Goal: Information Seeking & Learning: Learn about a topic

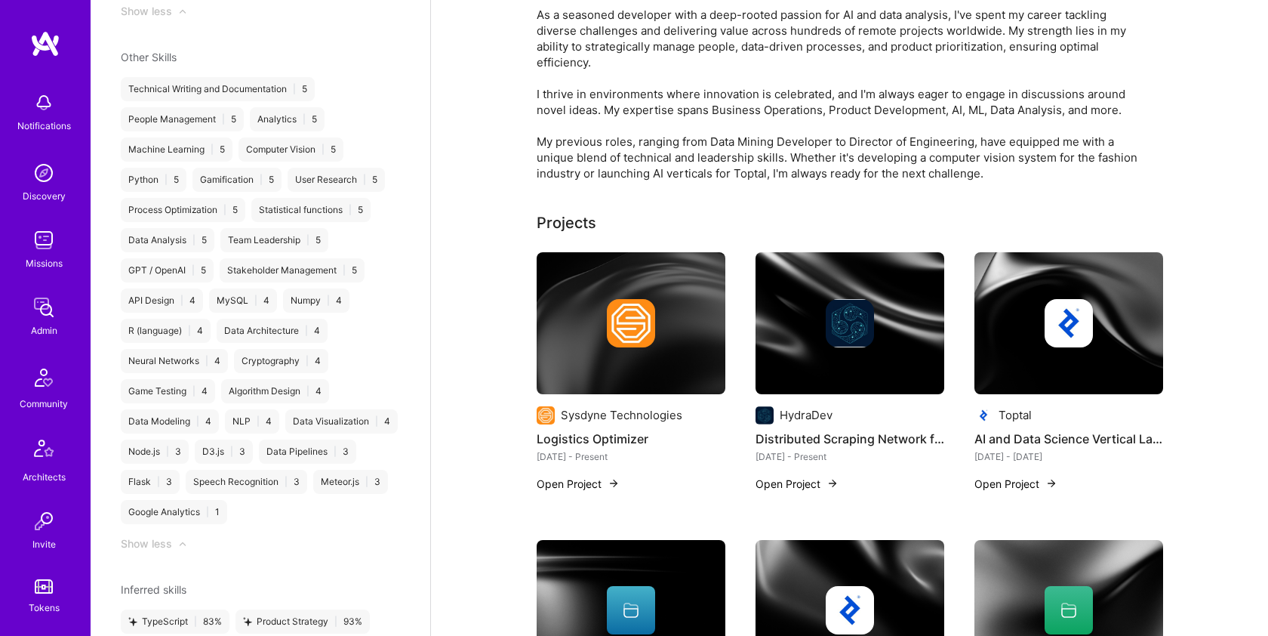
scroll to position [180, 0]
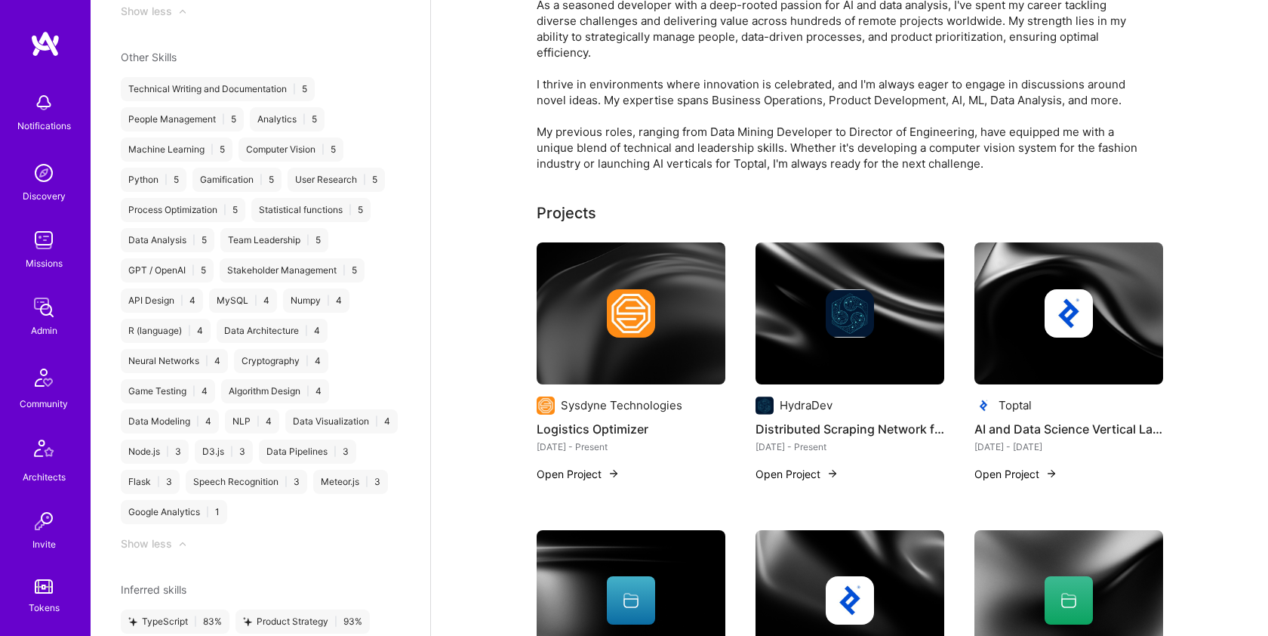
click at [427, 394] on div "Admin data Details User ID: 6491a43c9d174d7043067875 Admin: No User type Regula…" at bounding box center [261, 318] width 340 height 636
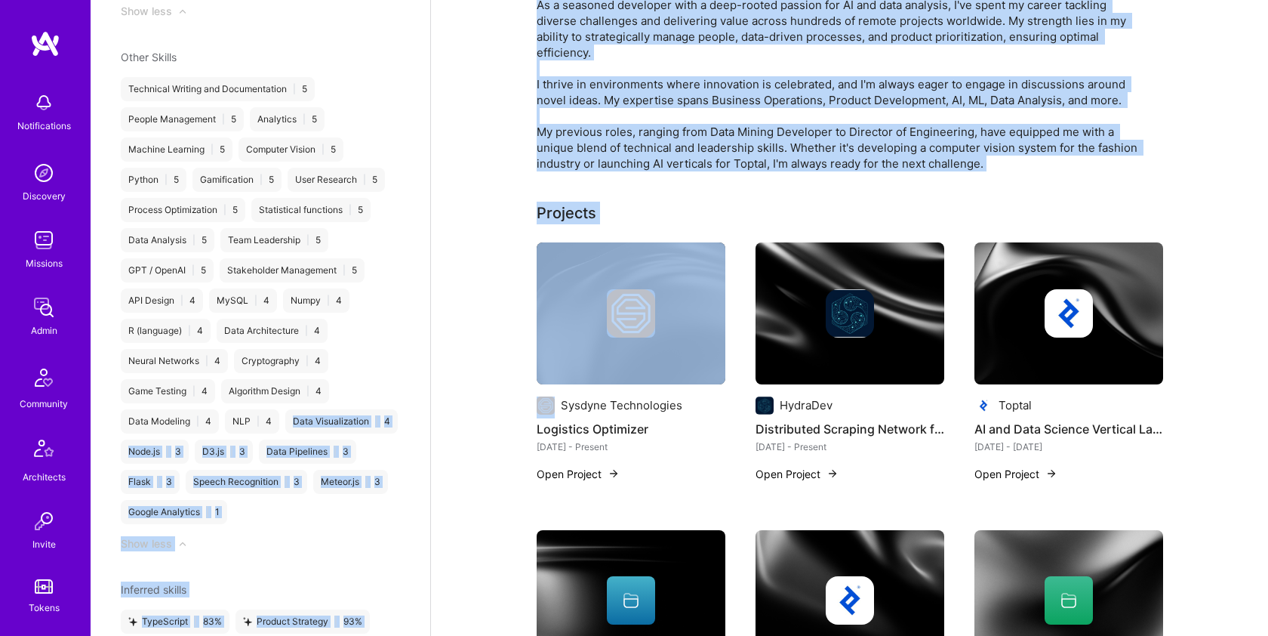
drag, startPoint x: 432, startPoint y: 394, endPoint x: 423, endPoint y: 395, distance: 9.1
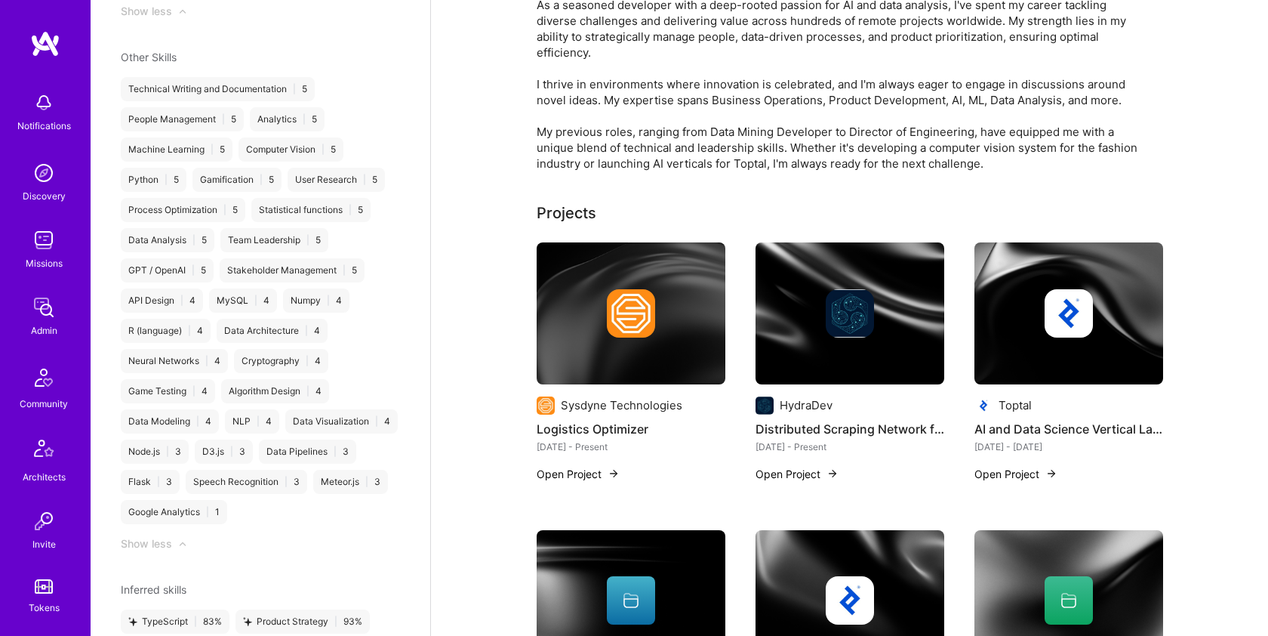
click at [408, 72] on div "Admin data Details User ID: 6491a43c9d174d7043067875 Admin: No User type Regula…" at bounding box center [261, 318] width 340 height 636
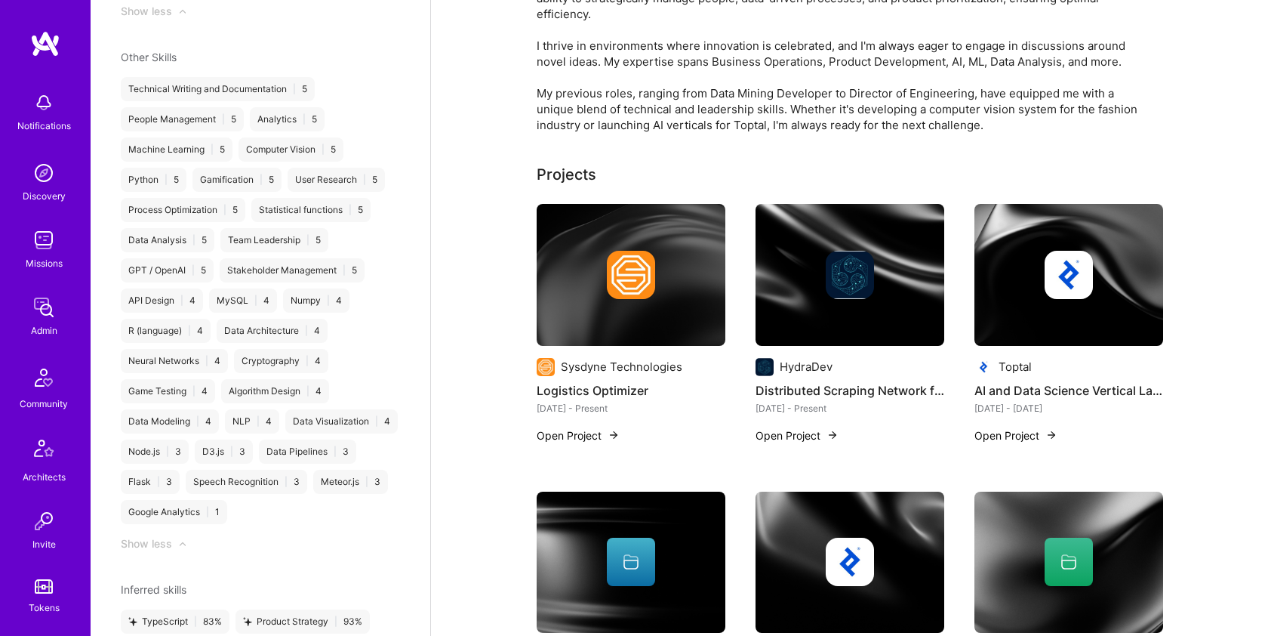
scroll to position [226, 0]
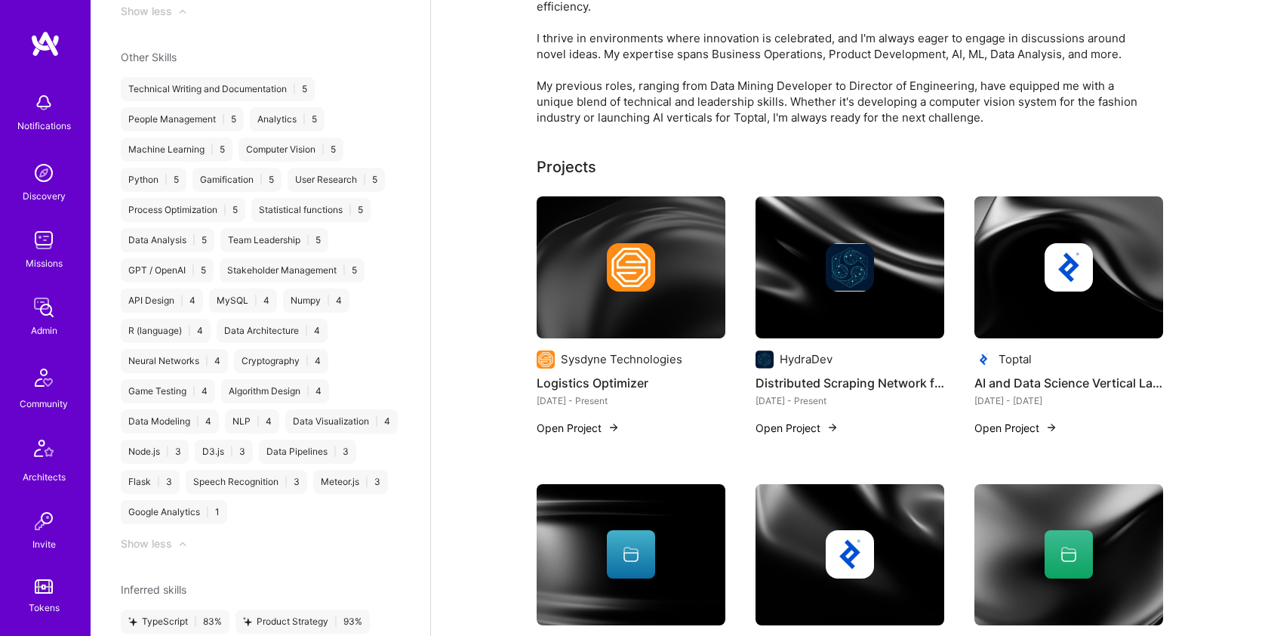
click at [1047, 429] on img at bounding box center [1052, 427] width 12 height 12
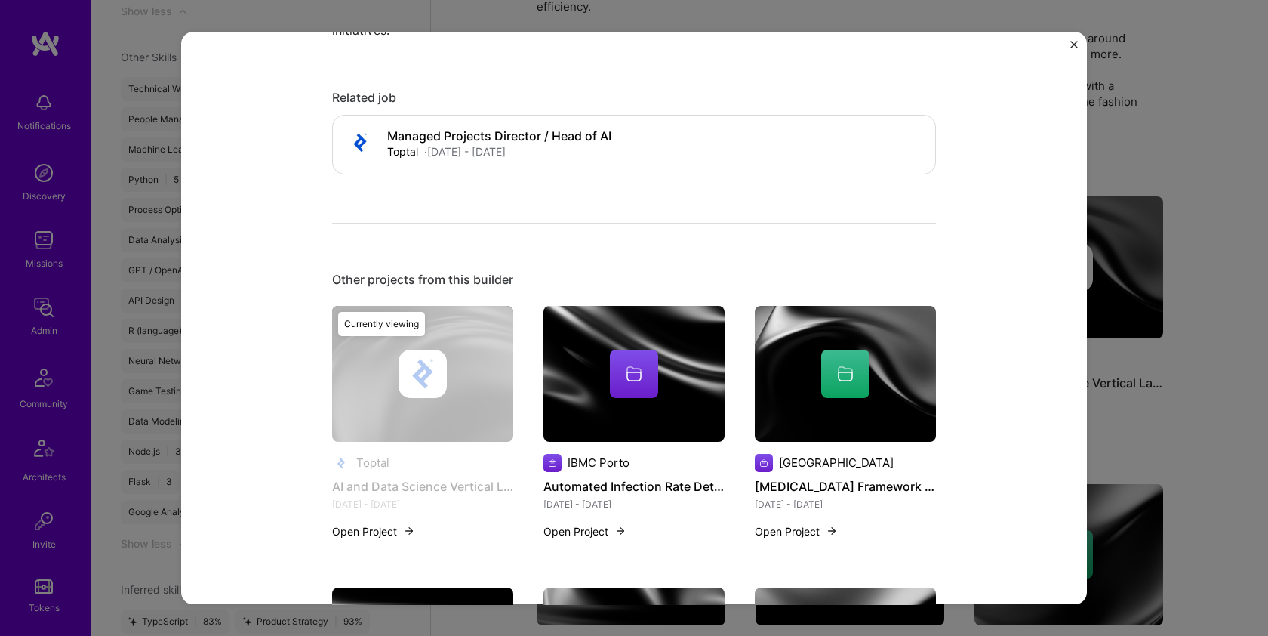
scroll to position [548, 0]
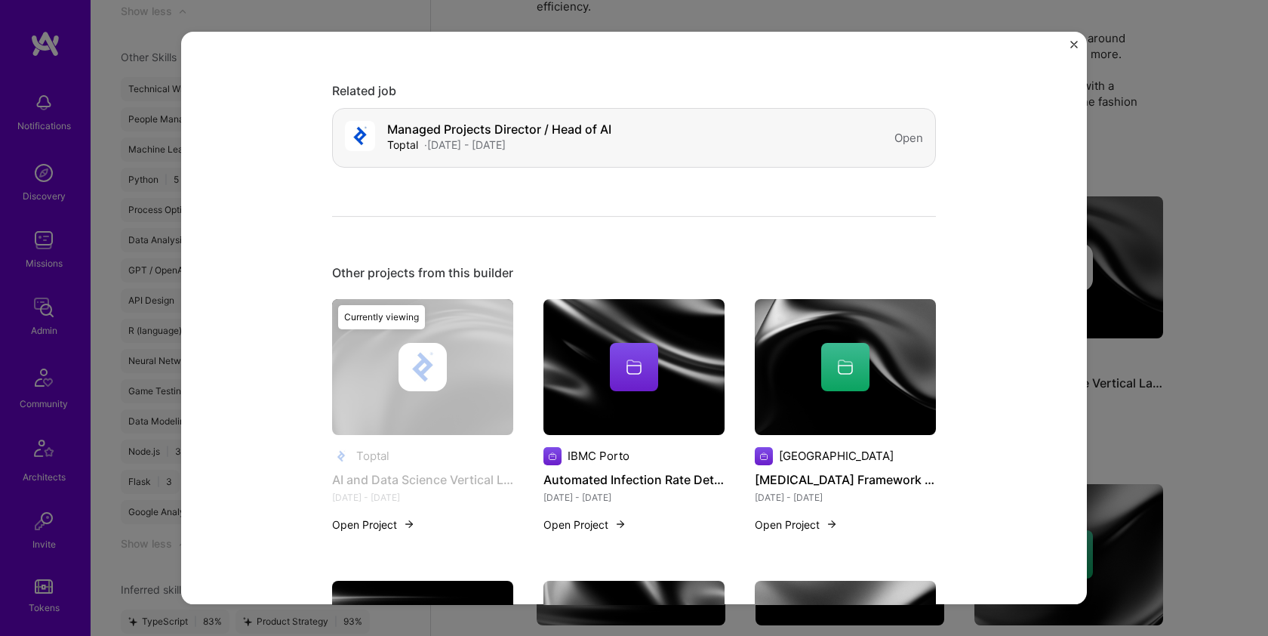
click at [901, 135] on div "Open" at bounding box center [909, 138] width 29 height 16
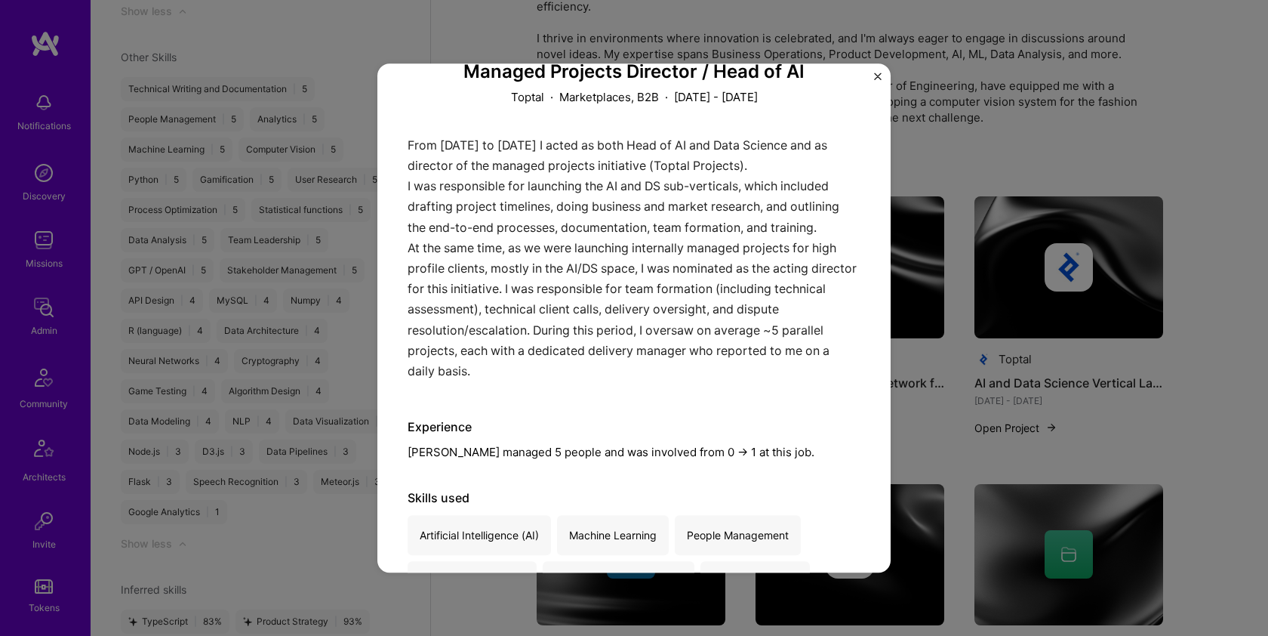
scroll to position [113, 0]
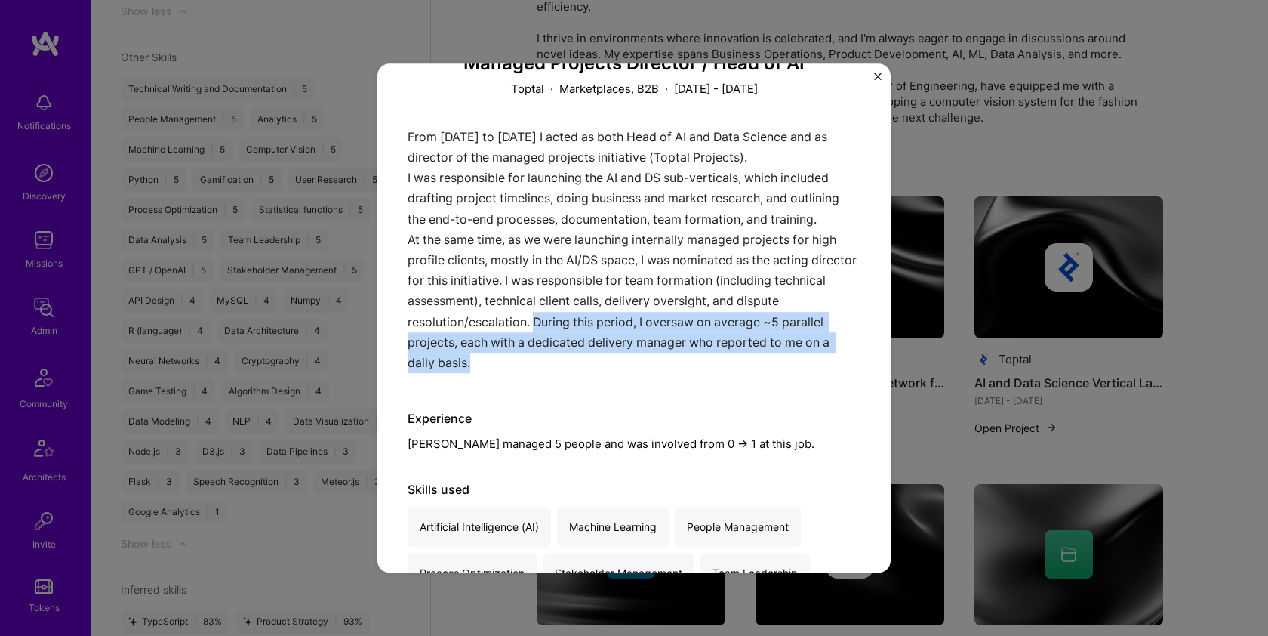
drag, startPoint x: 561, startPoint y: 362, endPoint x: 534, endPoint y: 328, distance: 43.5
click at [534, 327] on div "From [DATE] to [DATE] I acted as both Head of AI and Data Science and as direct…" at bounding box center [634, 254] width 453 height 254
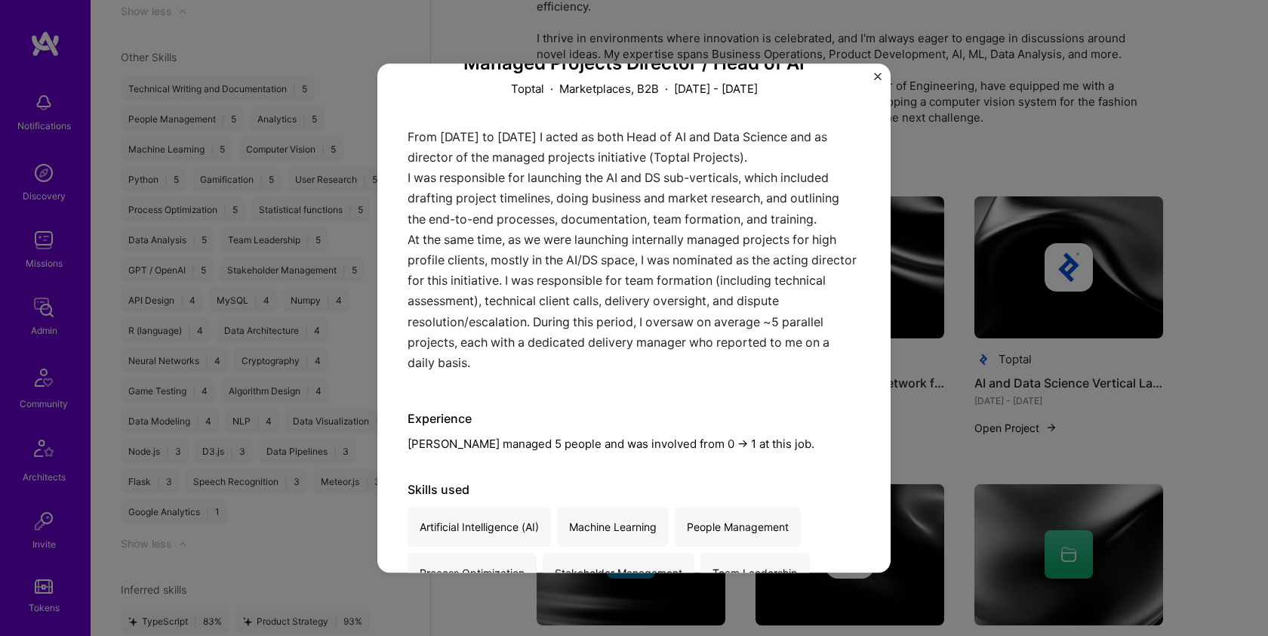
click at [597, 436] on div "Experience [PERSON_NAME] managed 5 people and was involved from 0 -> 1 at this …" at bounding box center [634, 431] width 453 height 41
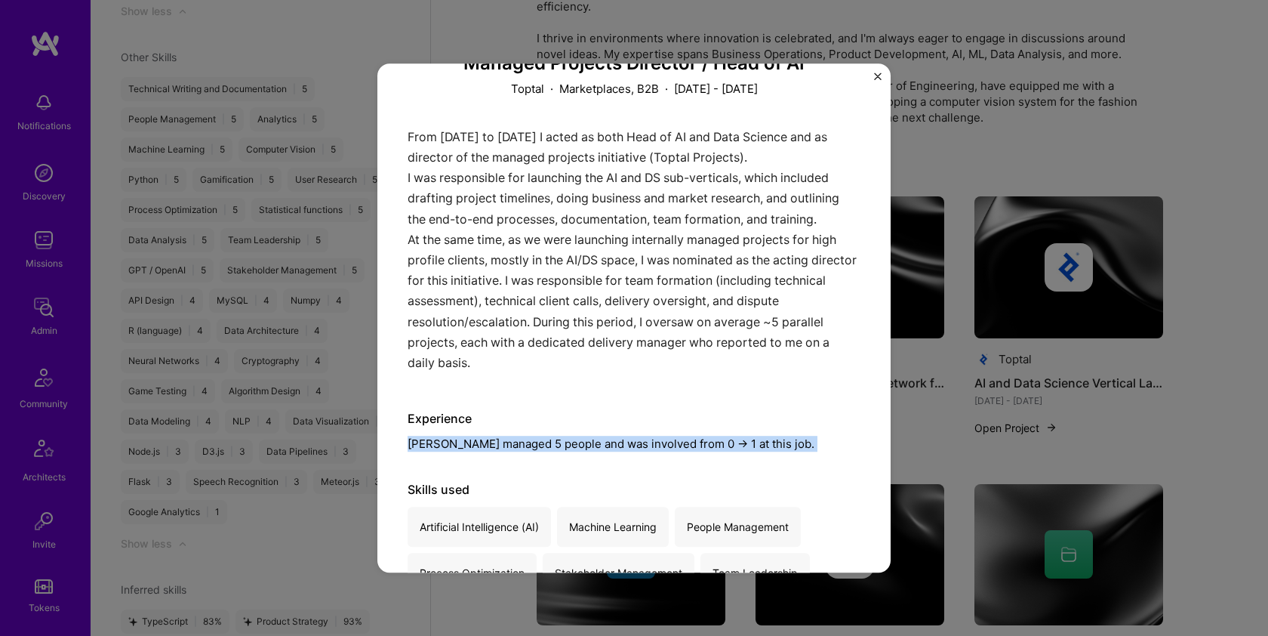
click at [597, 436] on div "Experience [PERSON_NAME] managed 5 people and was involved from 0 -> 1 at this …" at bounding box center [634, 431] width 453 height 41
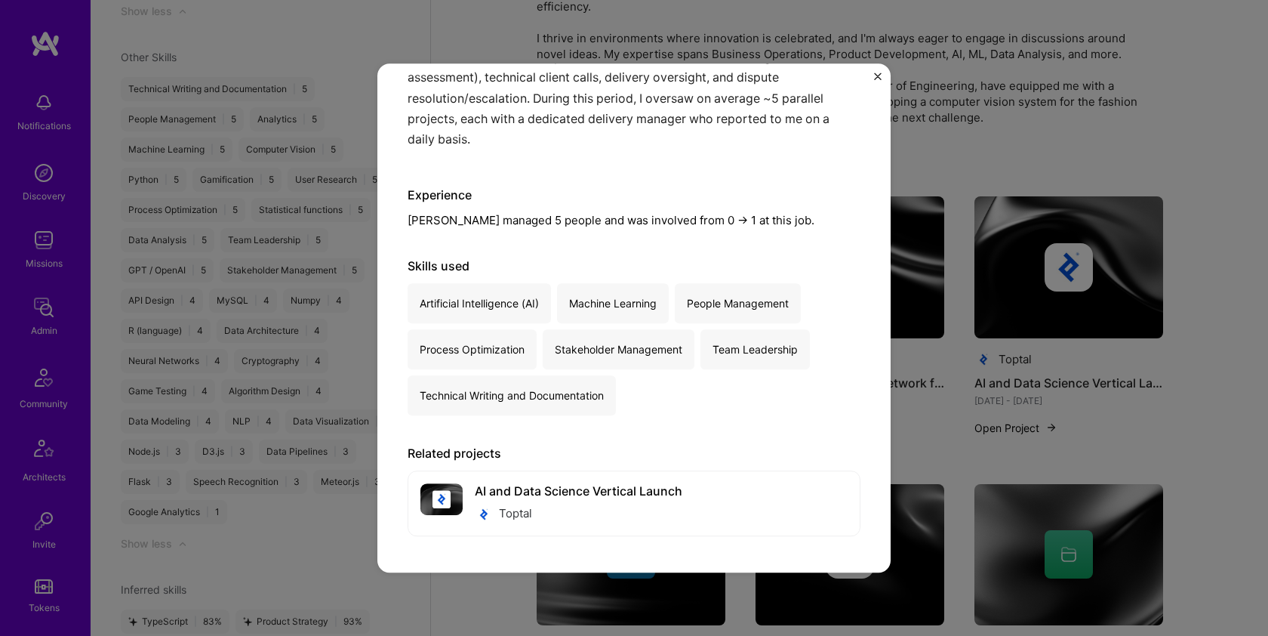
click at [652, 448] on div "Related projects" at bounding box center [634, 453] width 453 height 16
click at [877, 72] on img "Close" at bounding box center [878, 76] width 8 height 8
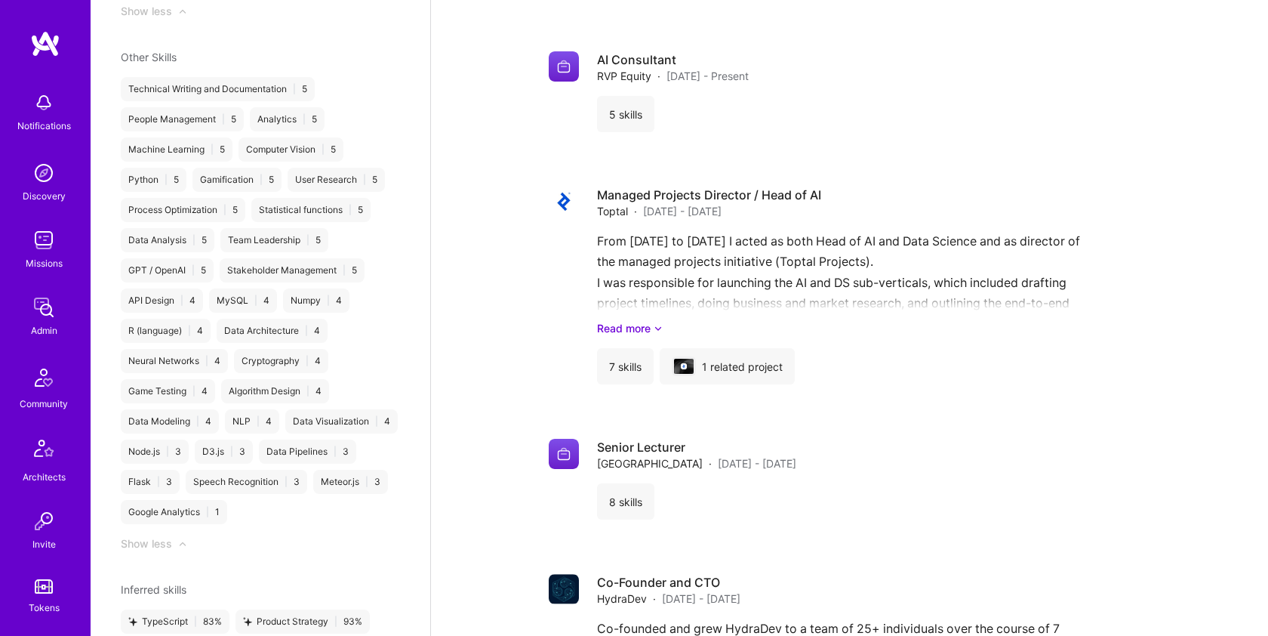
scroll to position [2386, 0]
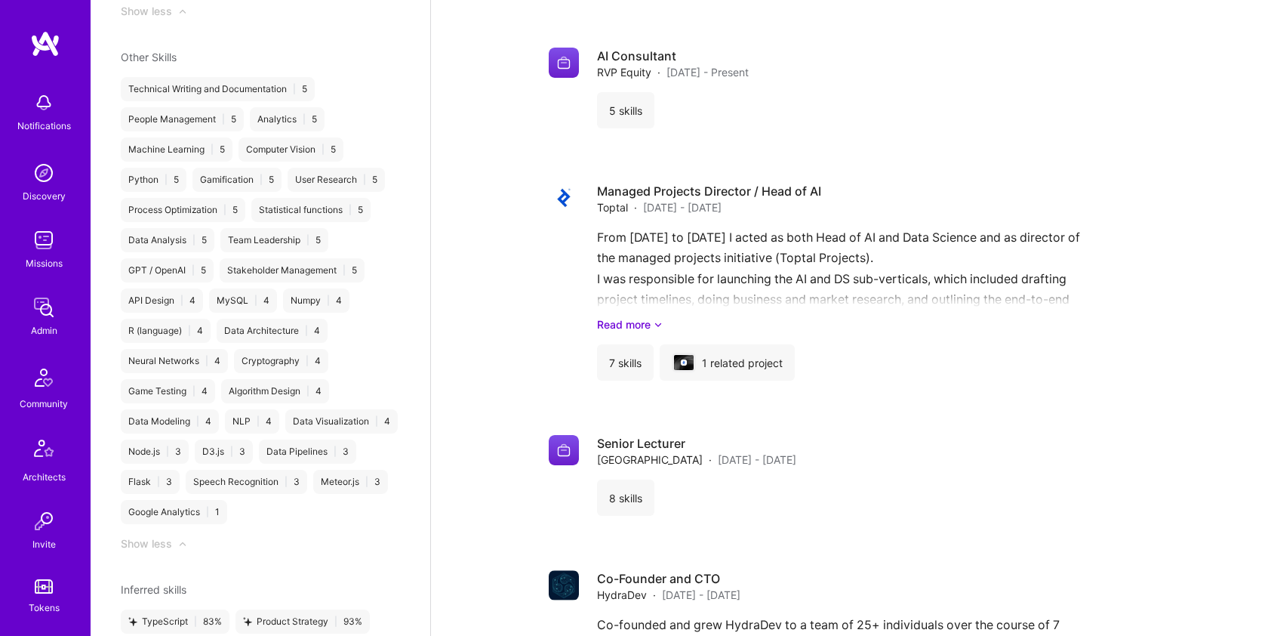
click at [388, 129] on div "Technical Writing and Documentation | 5 People Management | 5 Analytics | 5 Mac…" at bounding box center [260, 300] width 279 height 447
